Goal: Task Accomplishment & Management: Manage account settings

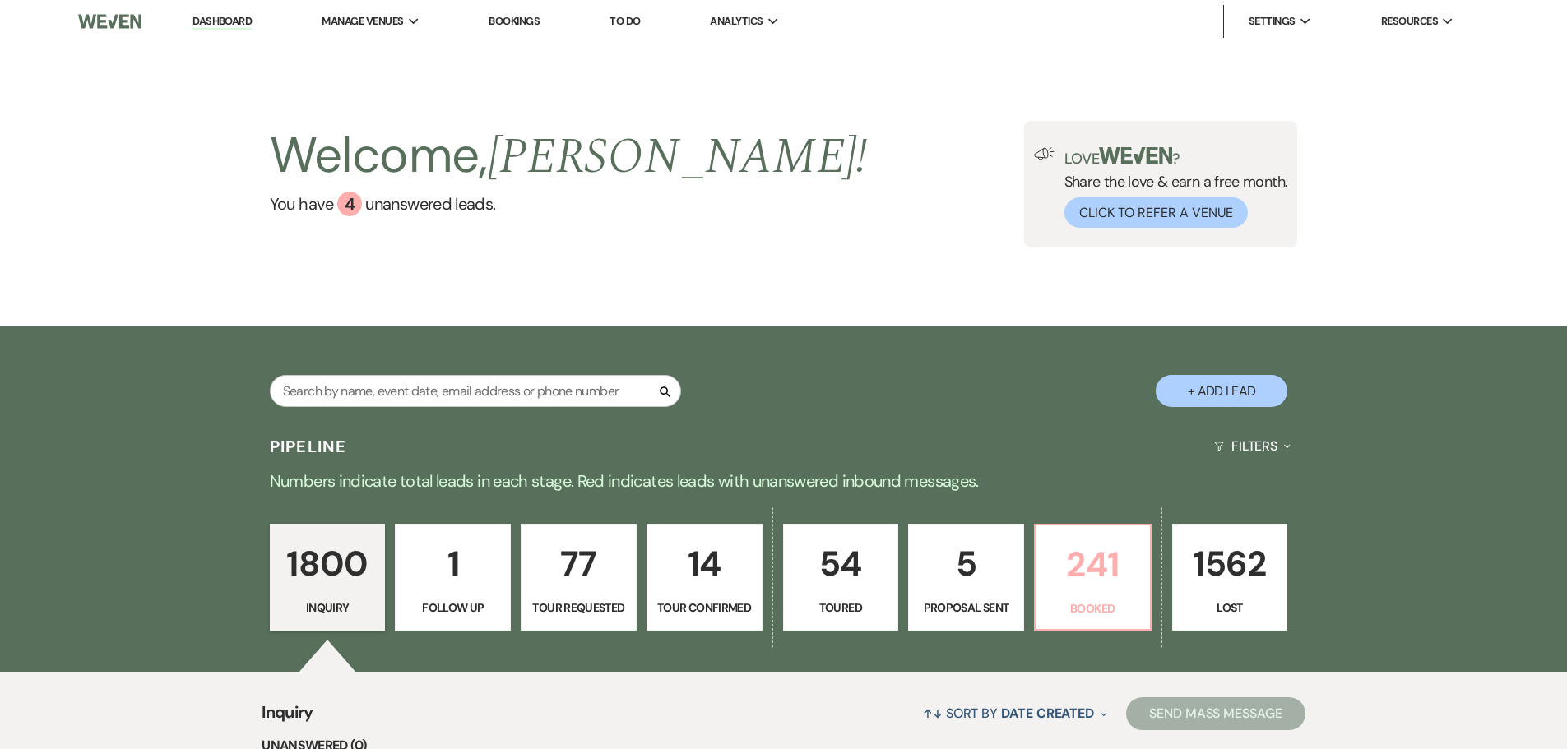
click at [1103, 592] on p "241" at bounding box center [1093, 564] width 95 height 55
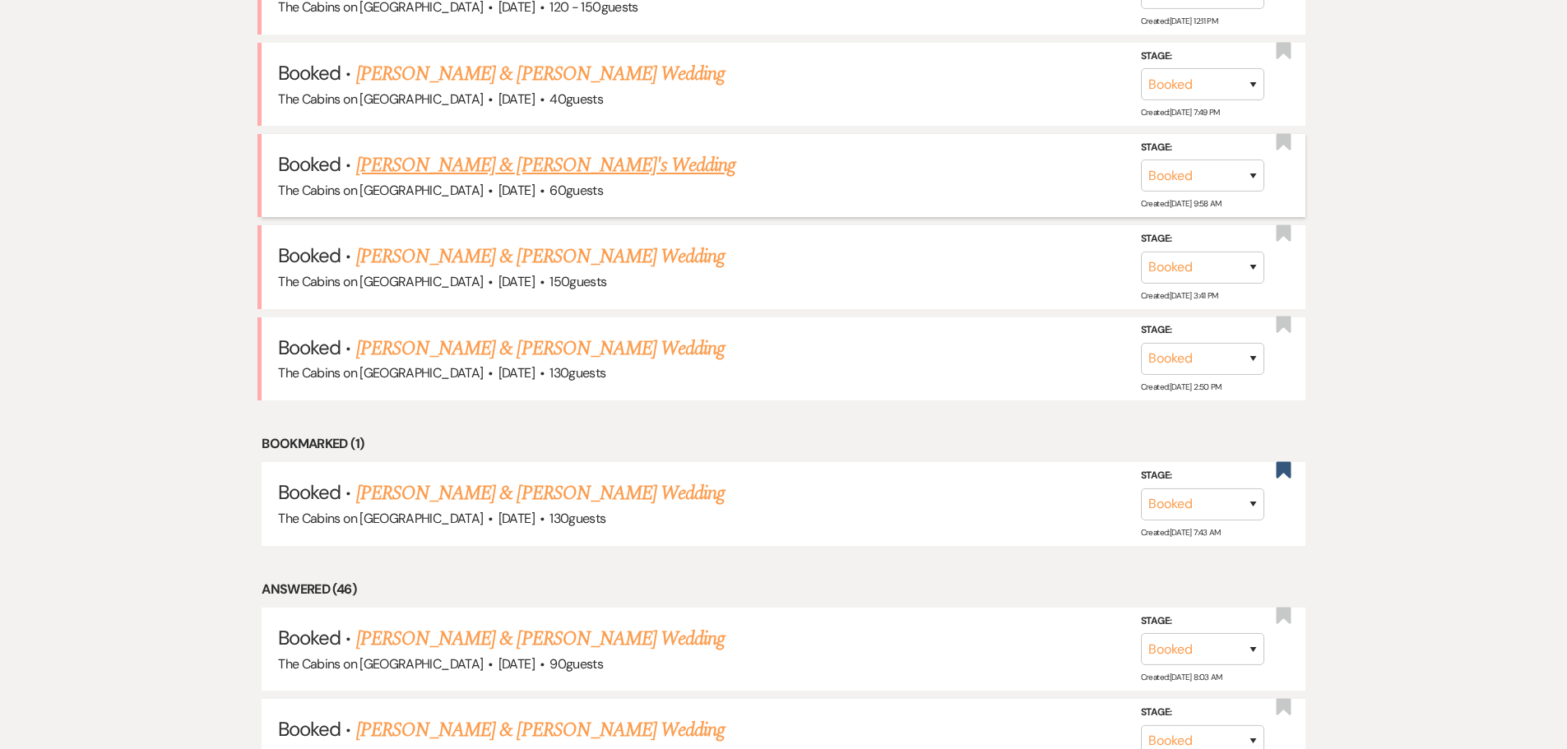
scroll to position [411, 0]
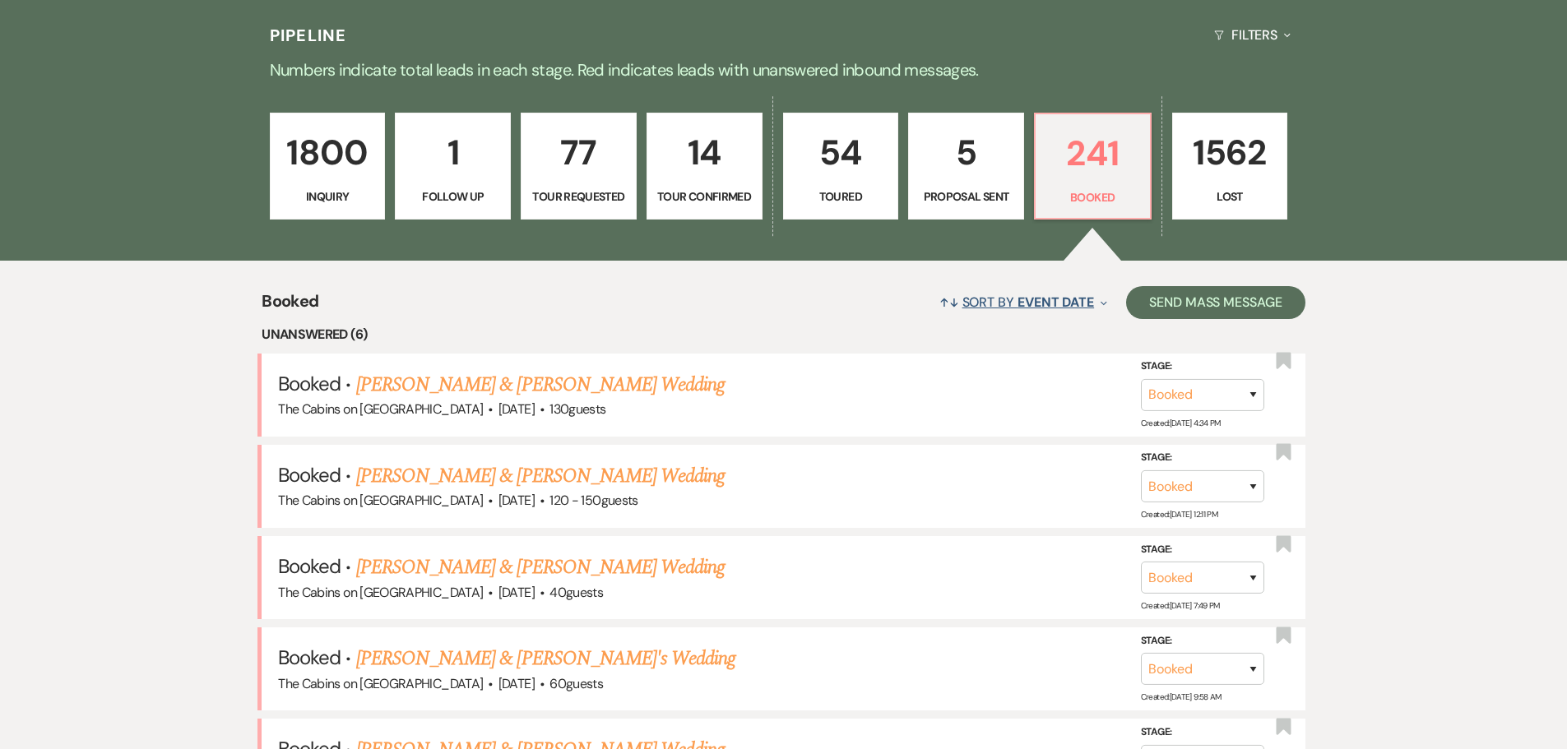
click at [1023, 311] on span "Event Date" at bounding box center [1056, 302] width 77 height 17
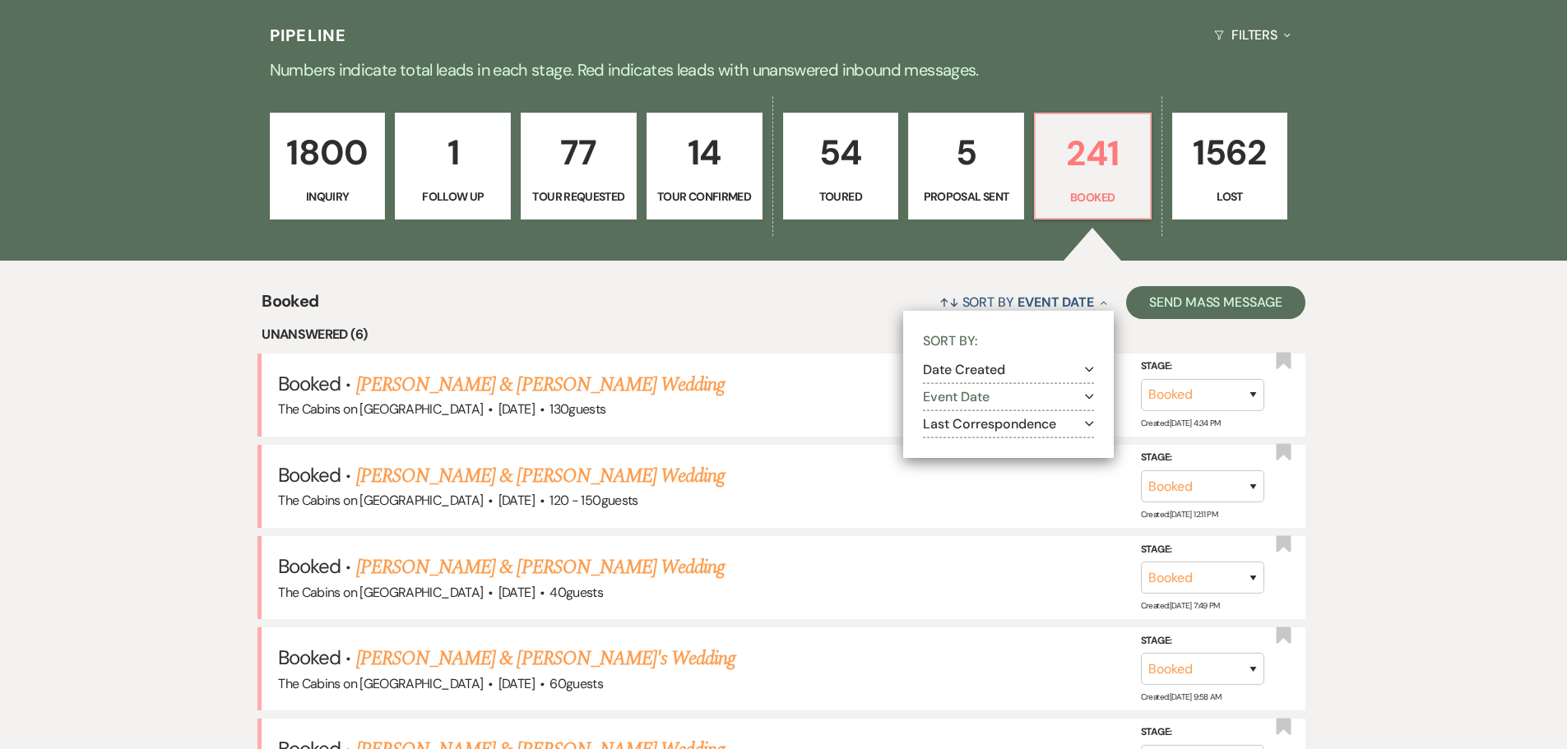
click at [923, 431] on button "Last Correspondence Expand" at bounding box center [1008, 424] width 171 height 13
click at [944, 450] on input "Most recent to oldest" at bounding box center [949, 444] width 11 height 11
radio input "true"
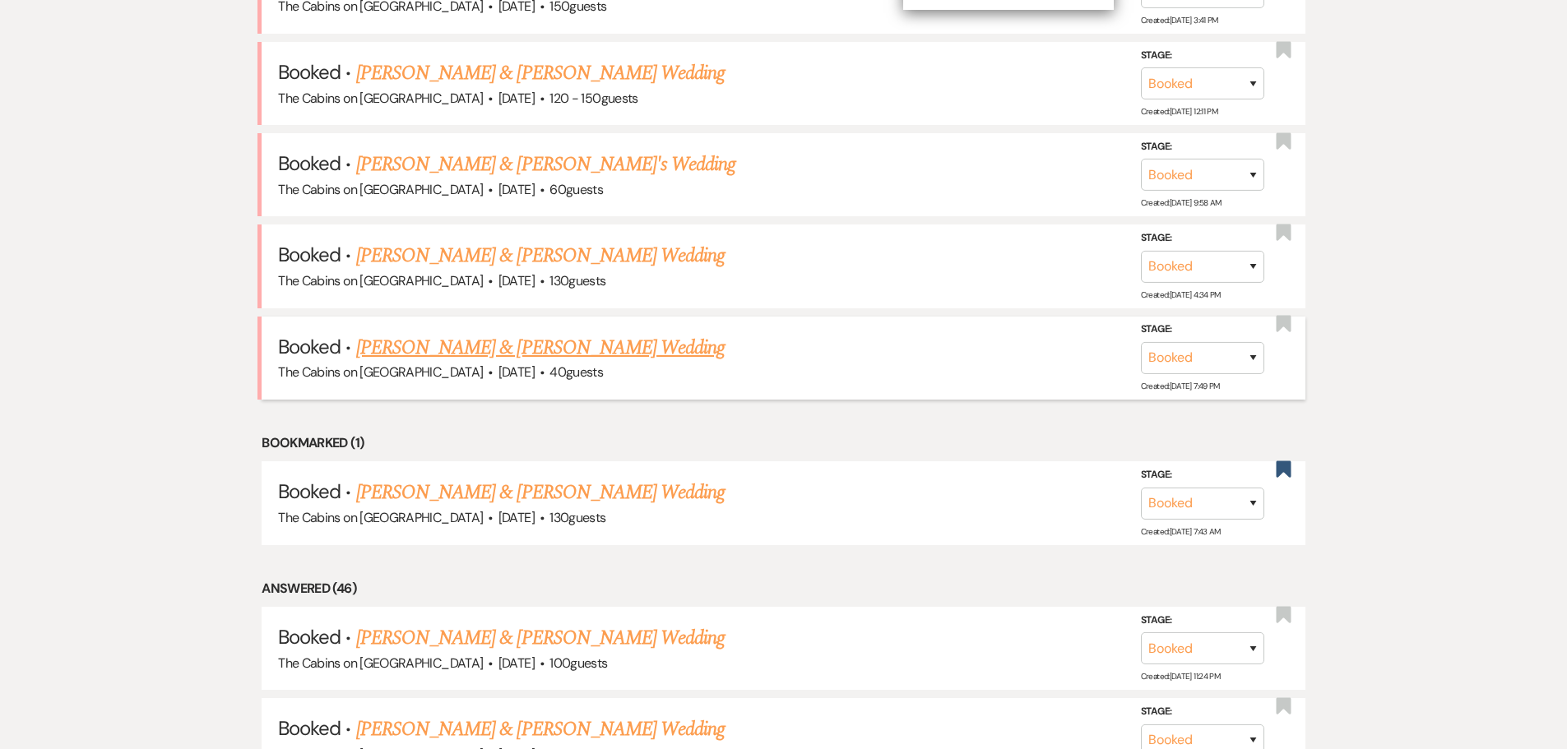
scroll to position [658, 0]
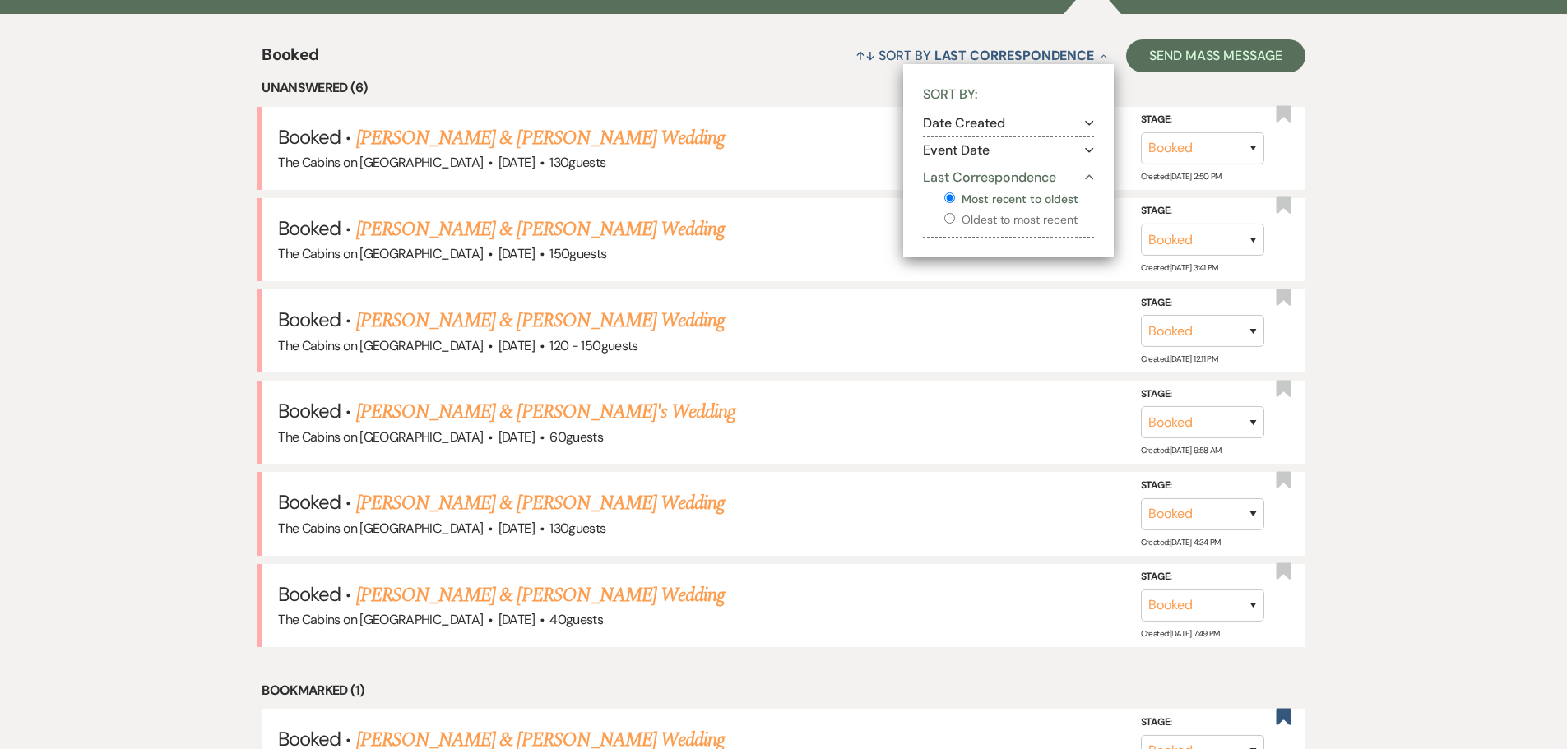
click at [664, 77] on div "↑↓ Sort By Last Correspondence Collapse Sort By: Date Created Expand Event Date…" at bounding box center [811, 56] width 986 height 44
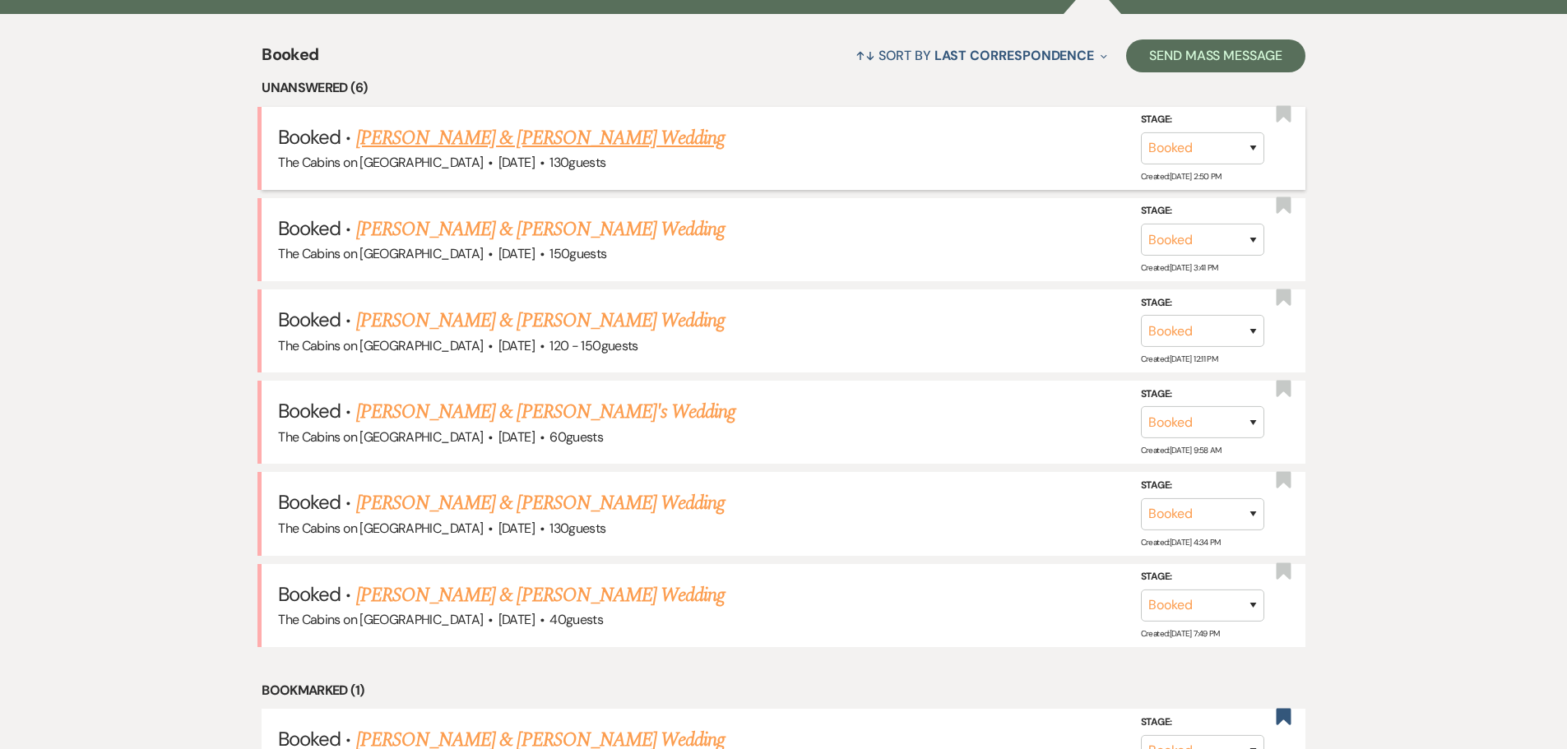
click at [497, 153] on link "[PERSON_NAME] & [PERSON_NAME] Wedding" at bounding box center [540, 138] width 369 height 30
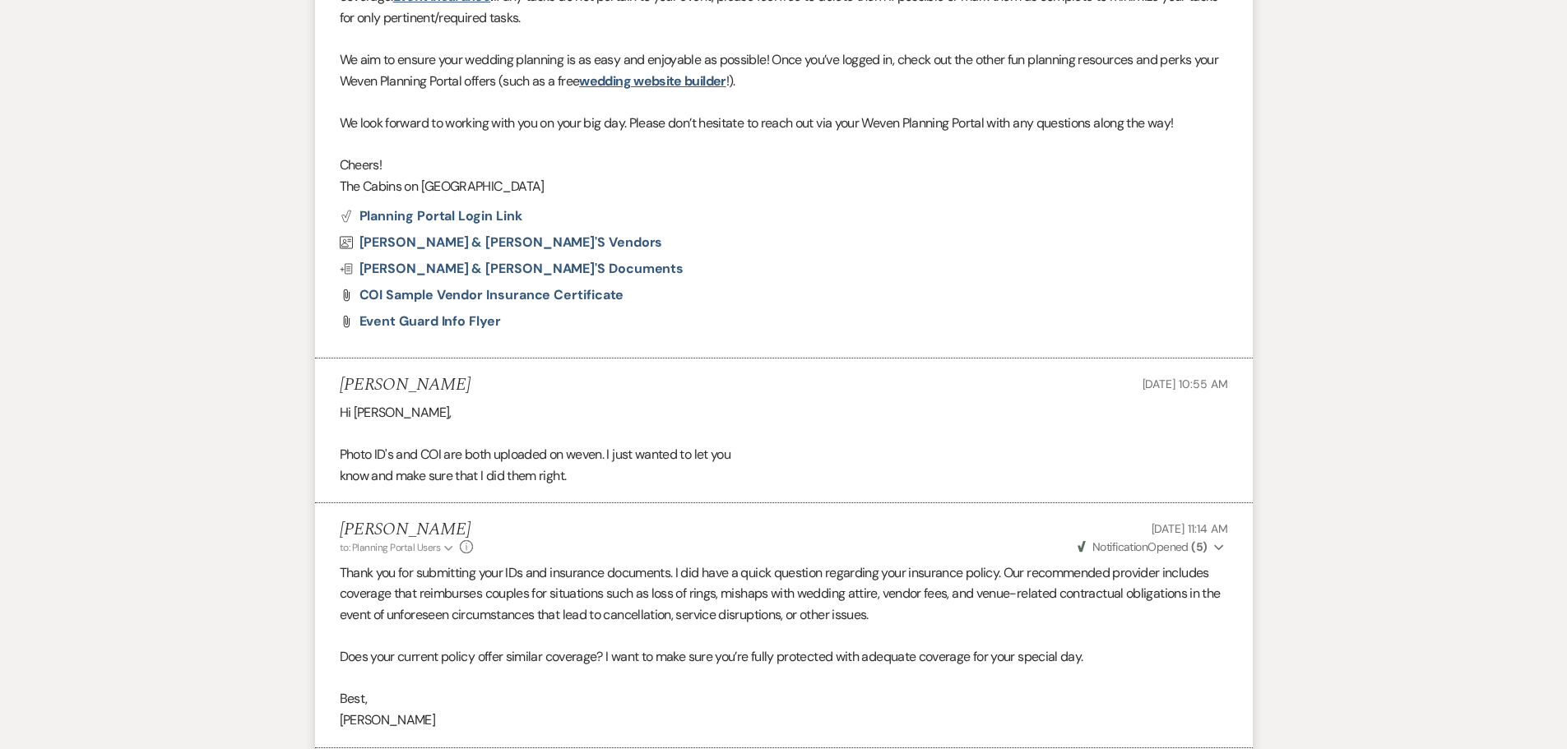
scroll to position [494, 0]
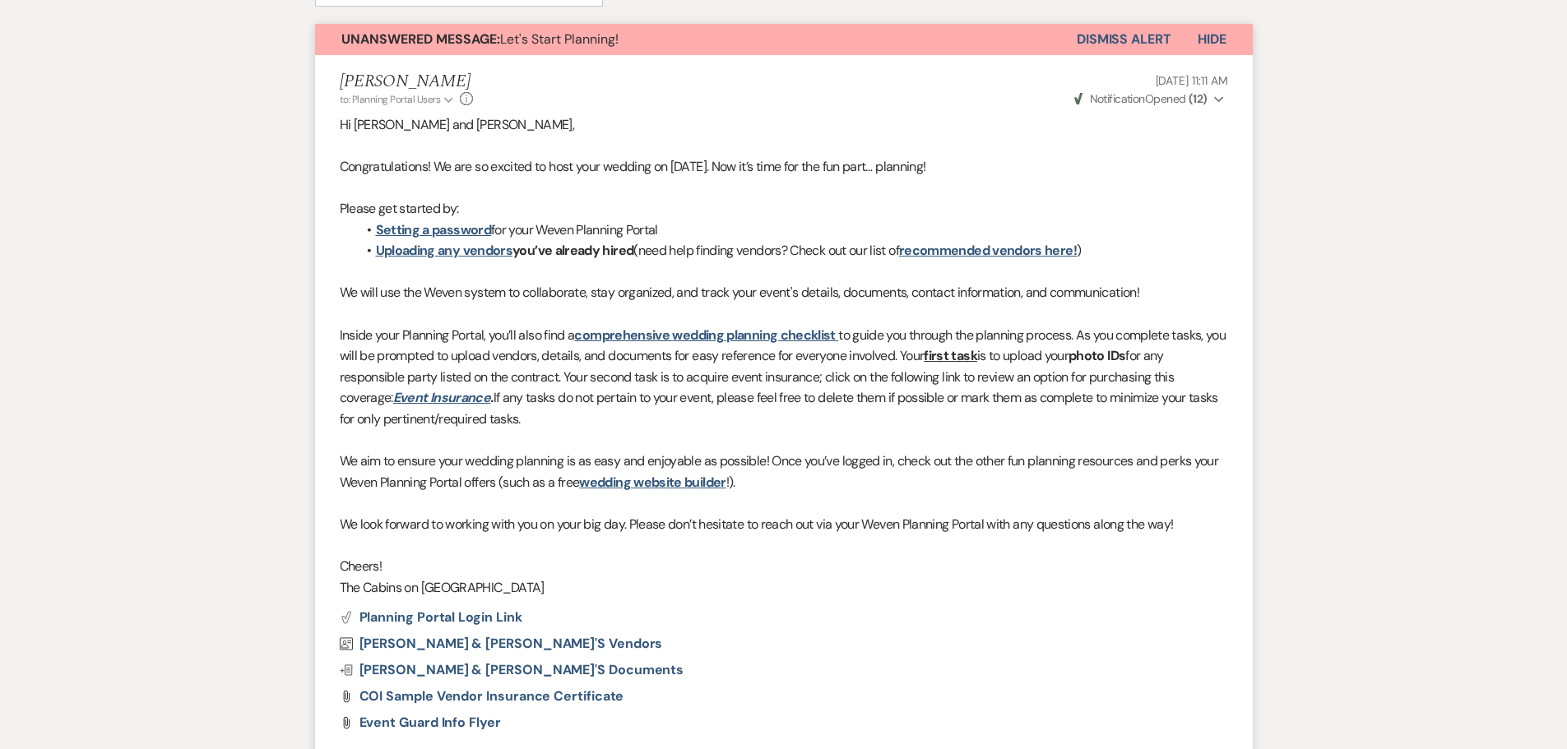
click at [1101, 55] on button "Dismiss Alert" at bounding box center [1124, 39] width 95 height 31
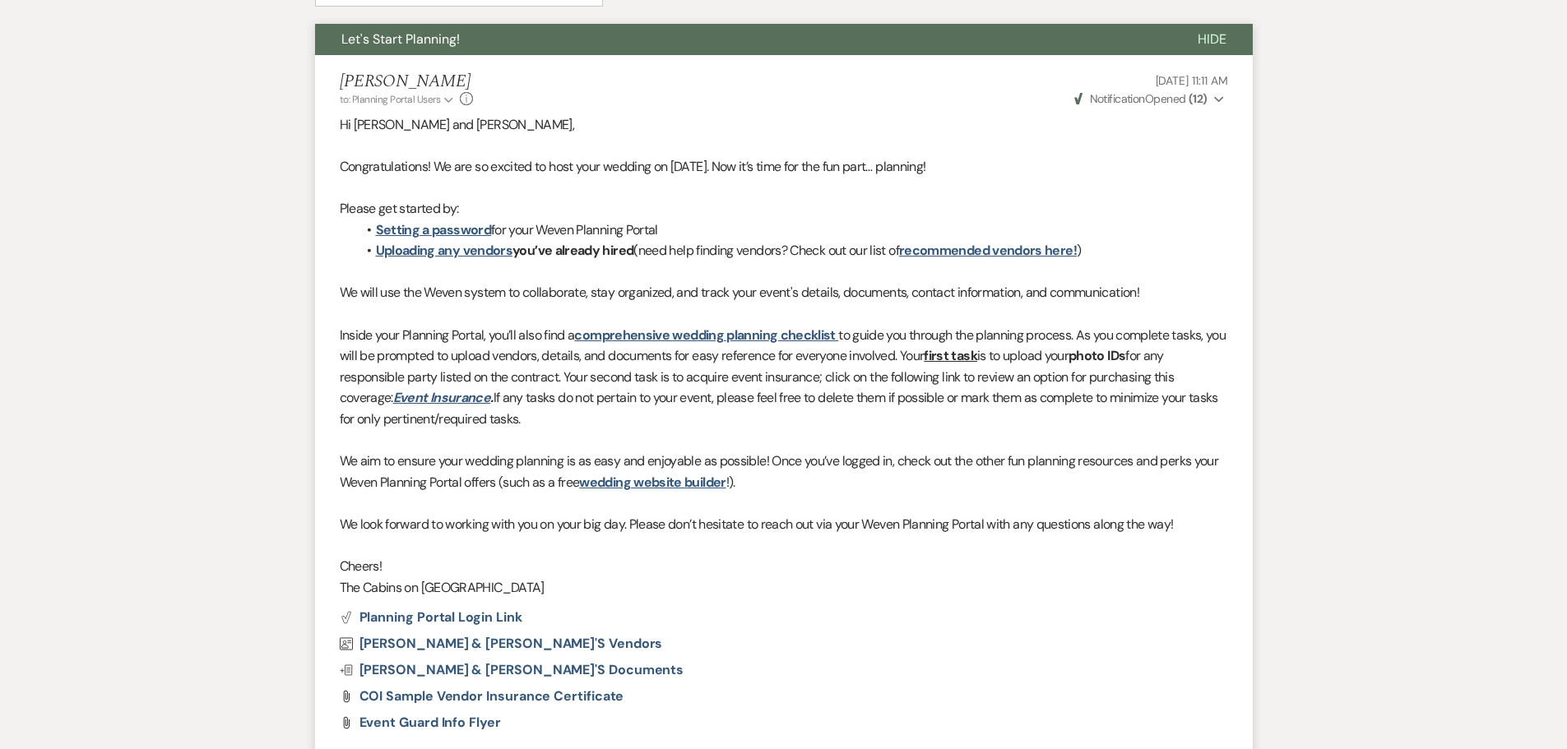
click at [1198, 48] on span "Hide" at bounding box center [1212, 38] width 29 height 17
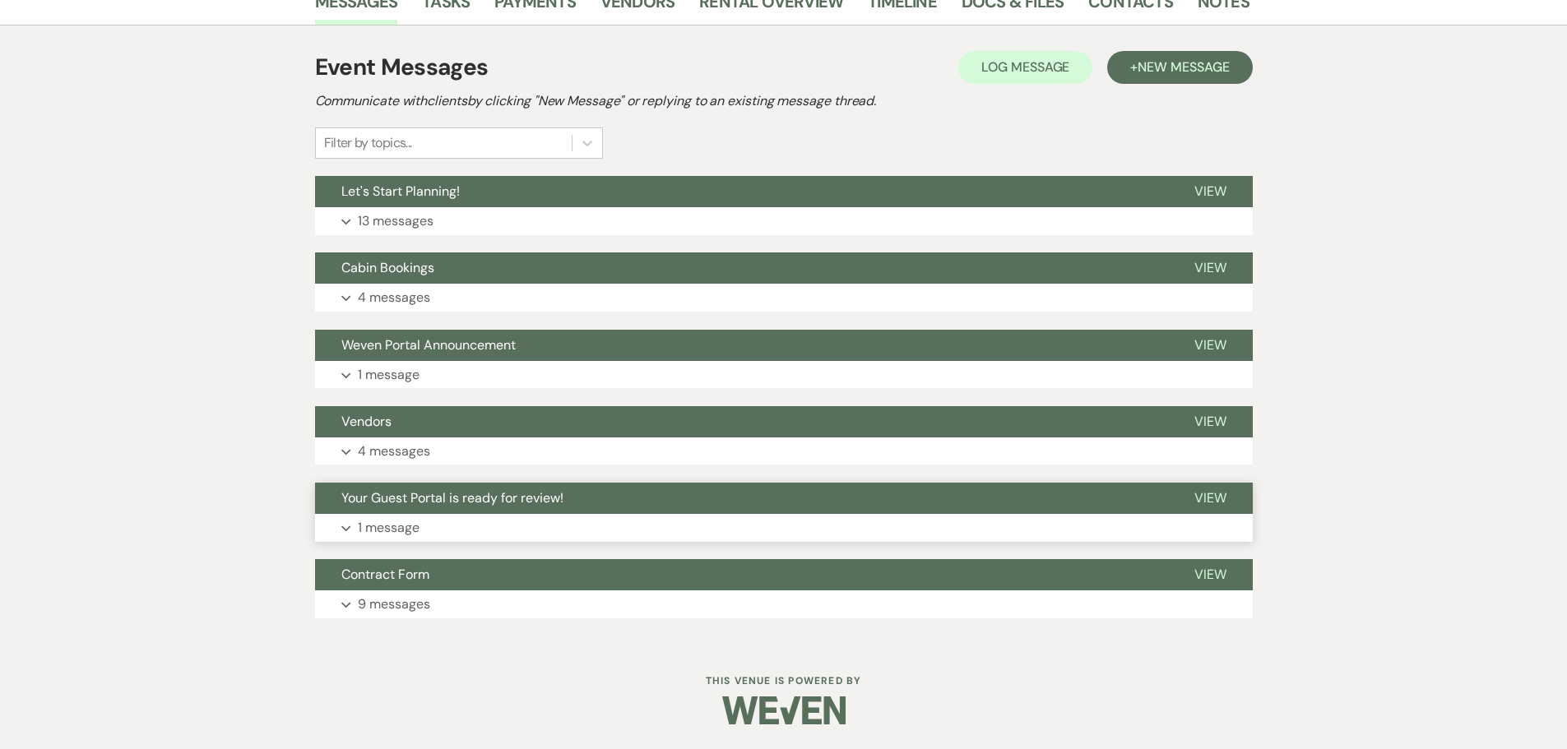
scroll to position [0, 0]
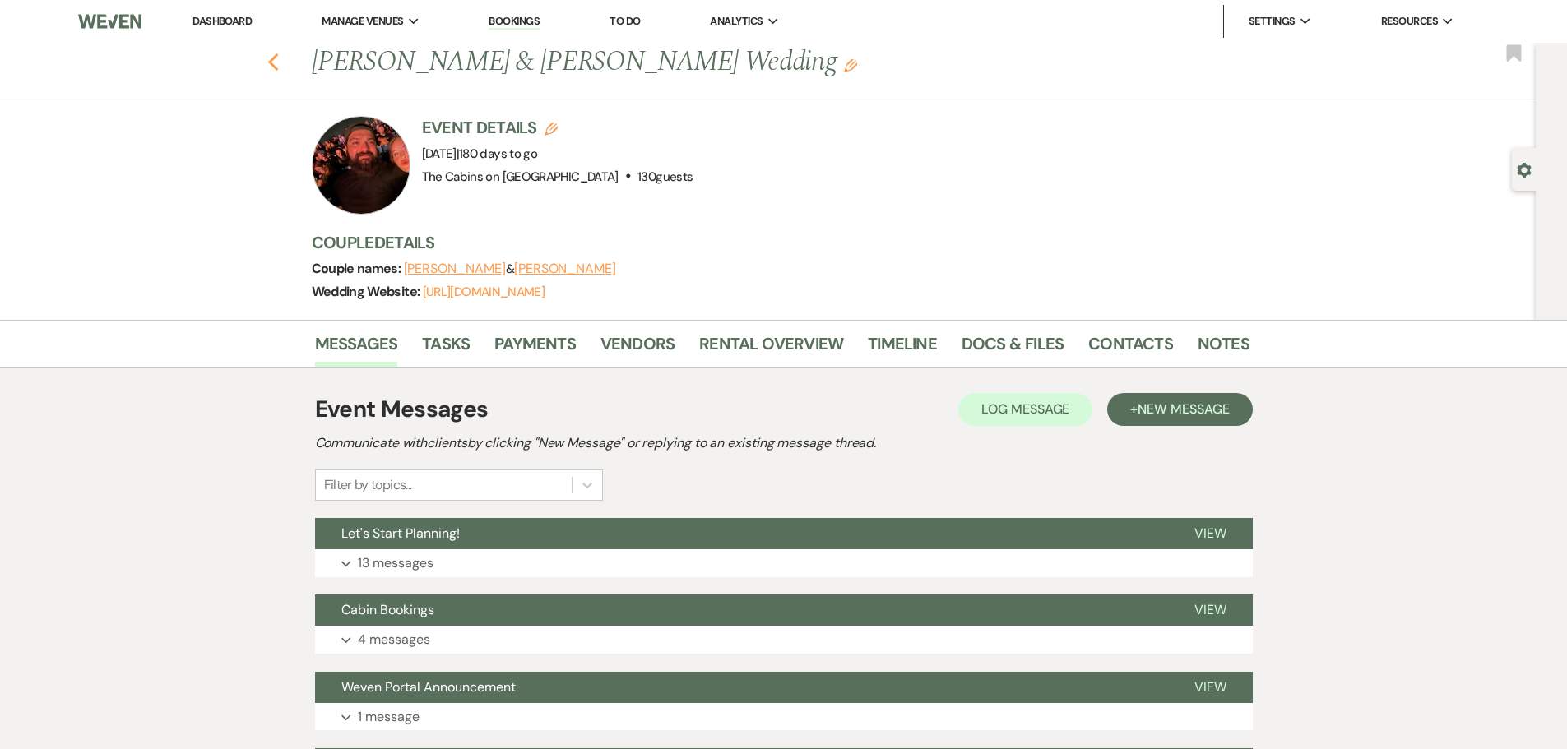
click at [279, 68] on icon "Previous" at bounding box center [273, 63] width 12 height 20
